Goal: Navigation & Orientation: Understand site structure

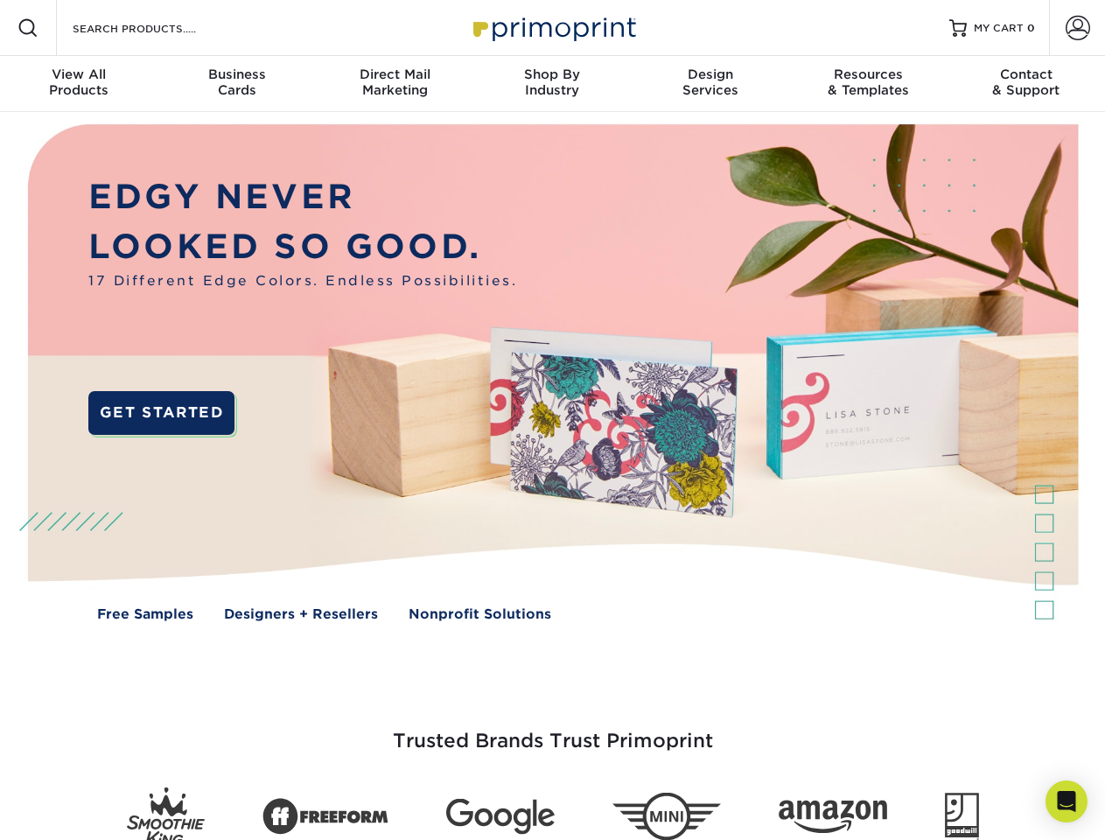
click at [552, 420] on img at bounding box center [551, 385] width 1093 height 547
click at [28, 28] on span at bounding box center [27, 27] width 21 height 21
click at [1077, 28] on span at bounding box center [1077, 28] width 24 height 24
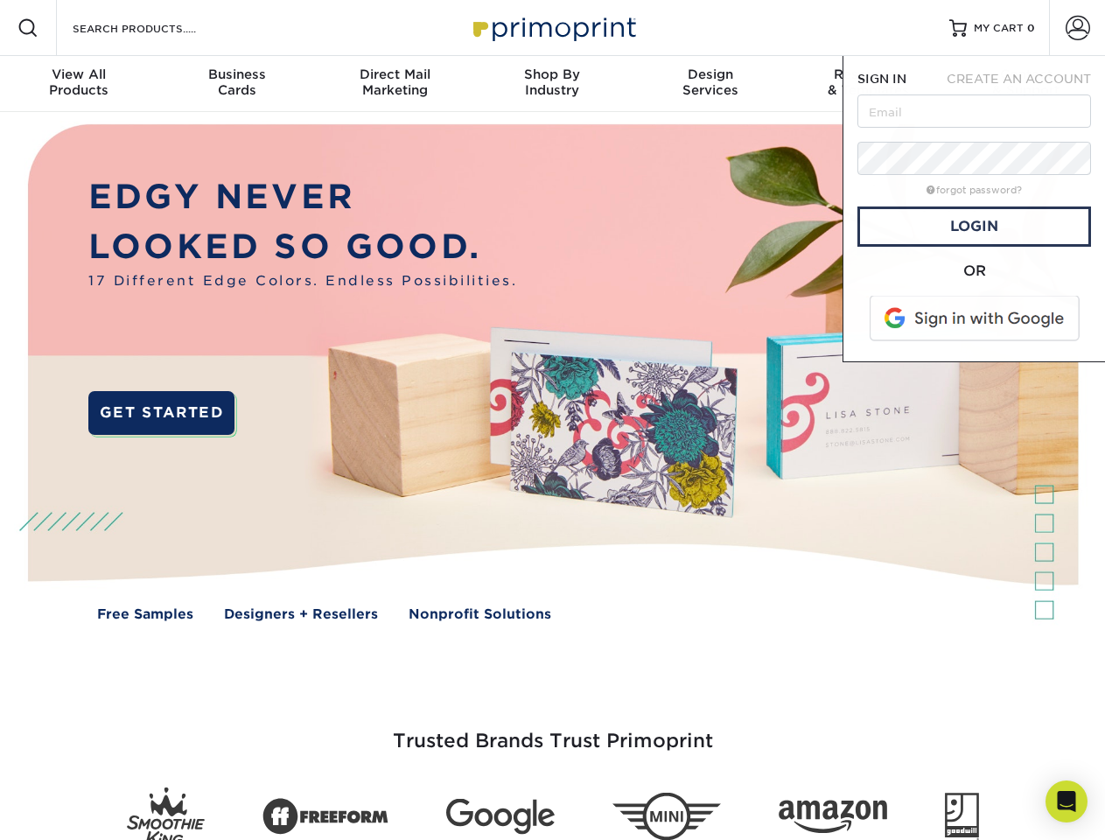
click at [79, 84] on div "View All Products" at bounding box center [78, 81] width 157 height 31
click at [236, 84] on div "Business Cards" at bounding box center [235, 81] width 157 height 31
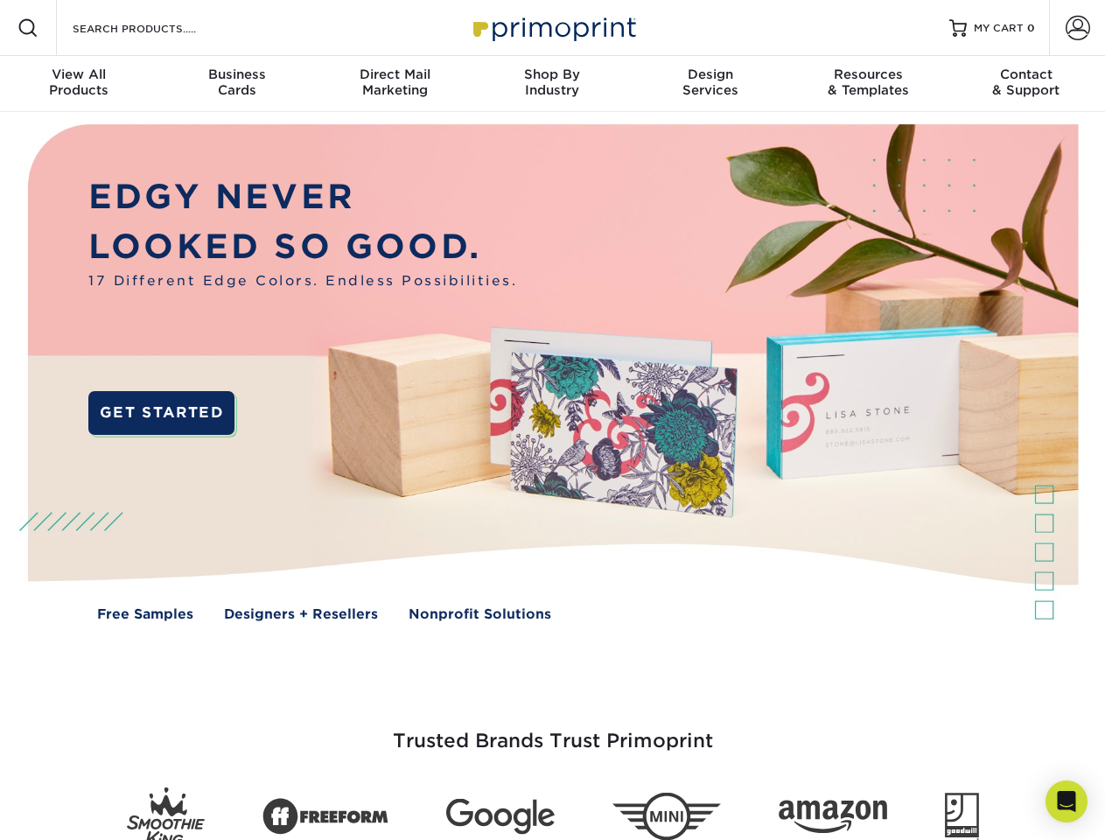
click at [394, 84] on div "Direct Mail Marketing" at bounding box center [394, 81] width 157 height 31
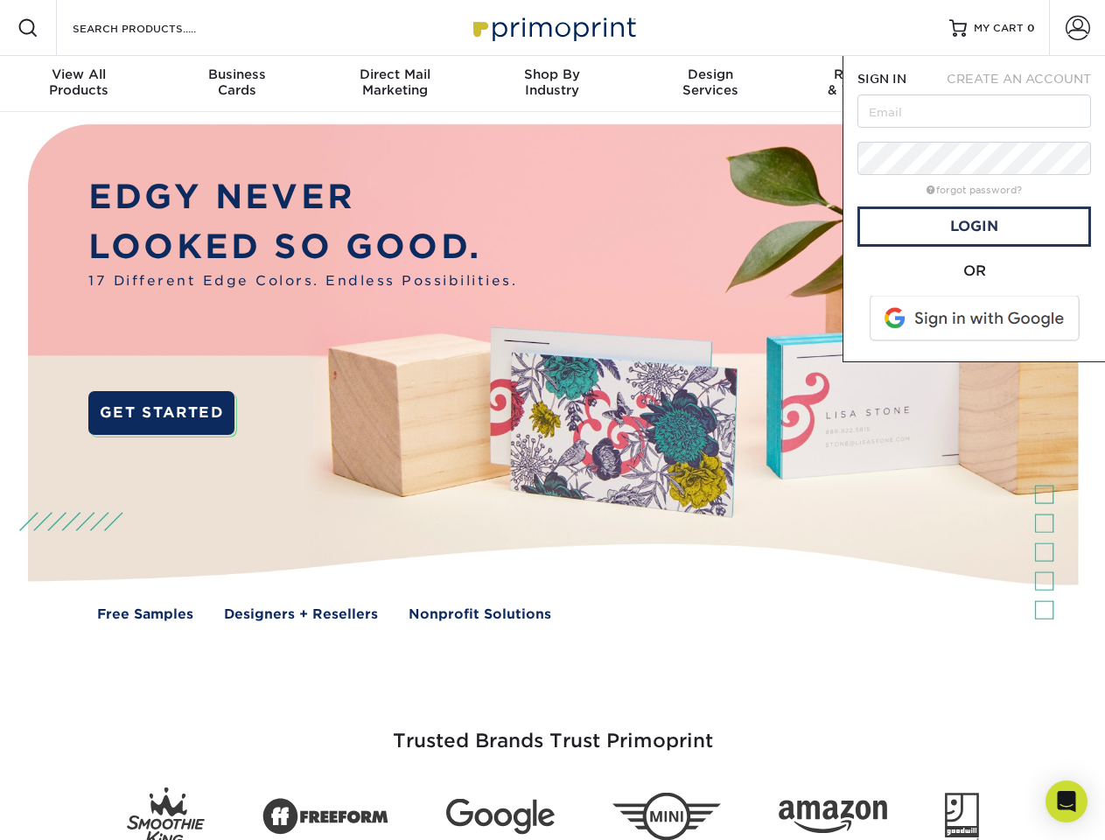
click at [552, 84] on div "Shop By Industry" at bounding box center [551, 81] width 157 height 31
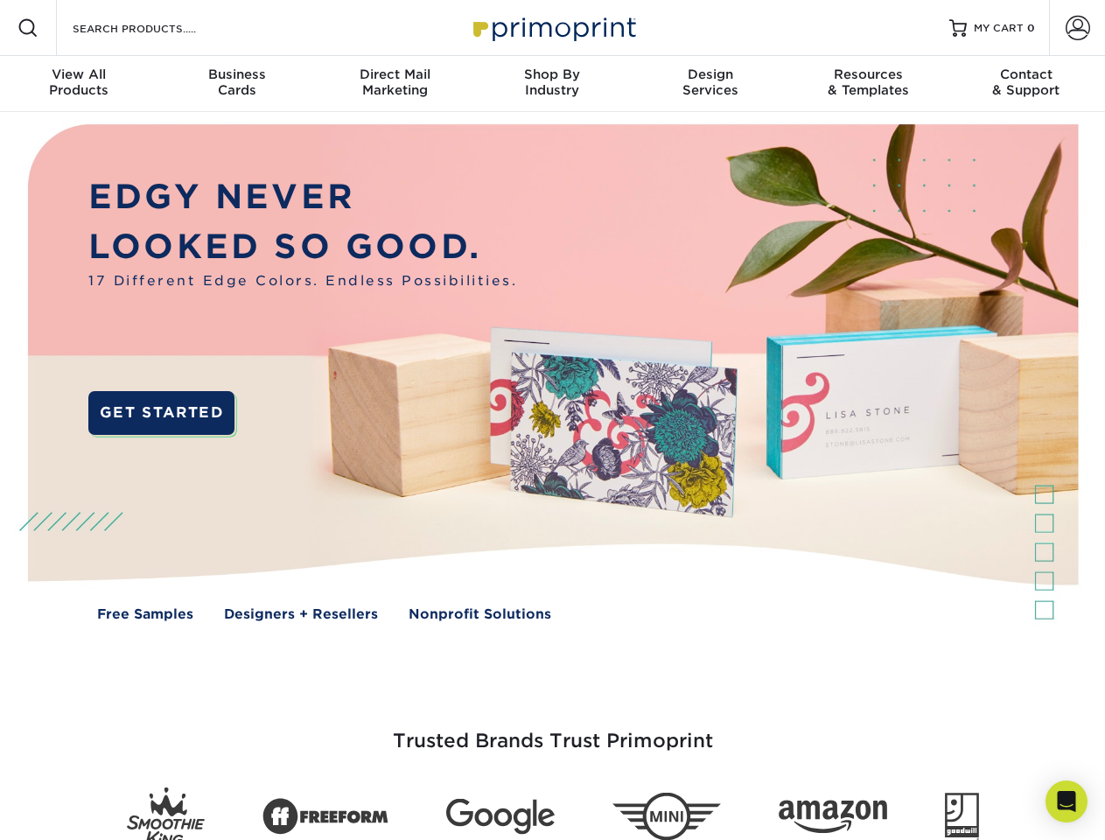
click at [710, 84] on div "Design Services" at bounding box center [709, 81] width 157 height 31
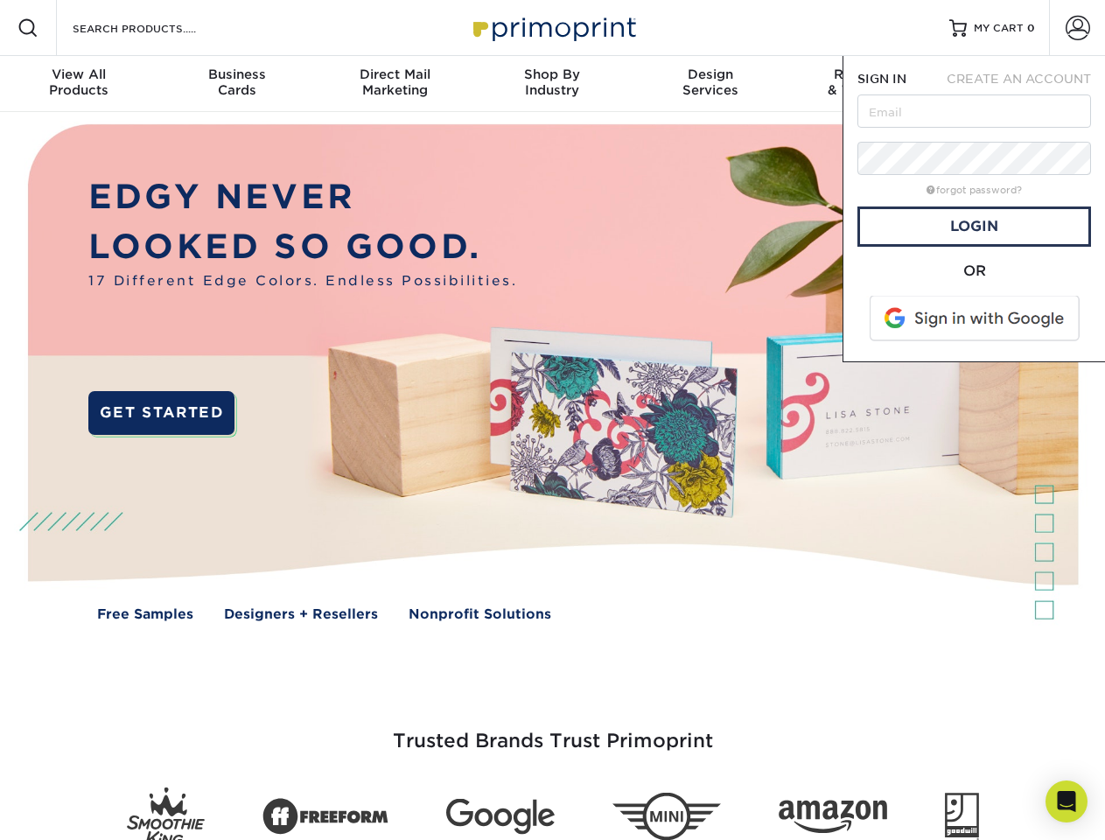
click at [868, 84] on span "SIGN IN" at bounding box center [881, 79] width 49 height 14
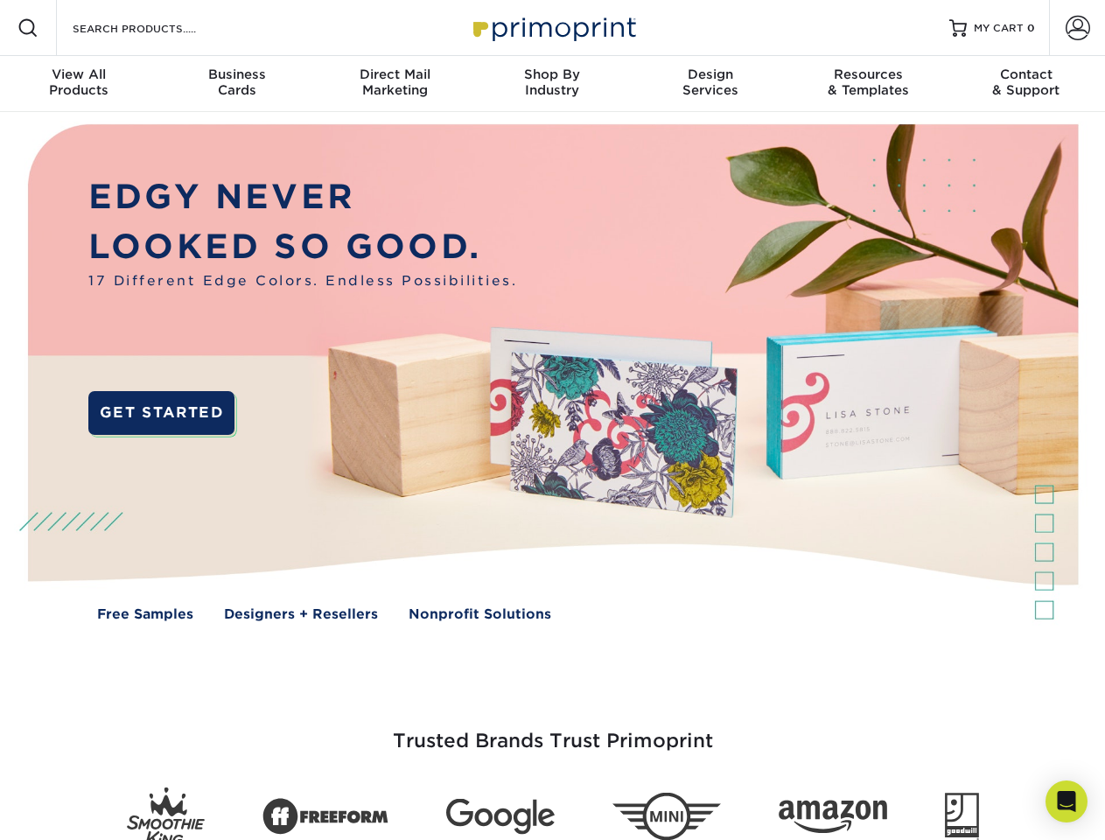
click at [1026, 84] on div "Contact & Support" at bounding box center [1025, 81] width 157 height 31
